Goal: Check status: Check status

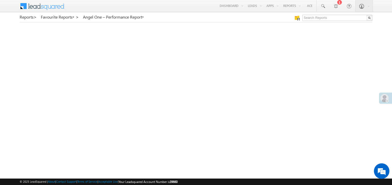
click at [0, 0] on link "My Favourite Reports" at bounding box center [0, 0] width 0 height 0
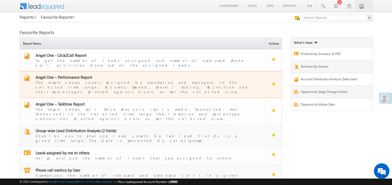
click at [73, 75] on span "Angel One – Performance Report" at bounding box center [64, 77] width 57 height 5
